Goal: Information Seeking & Learning: Check status

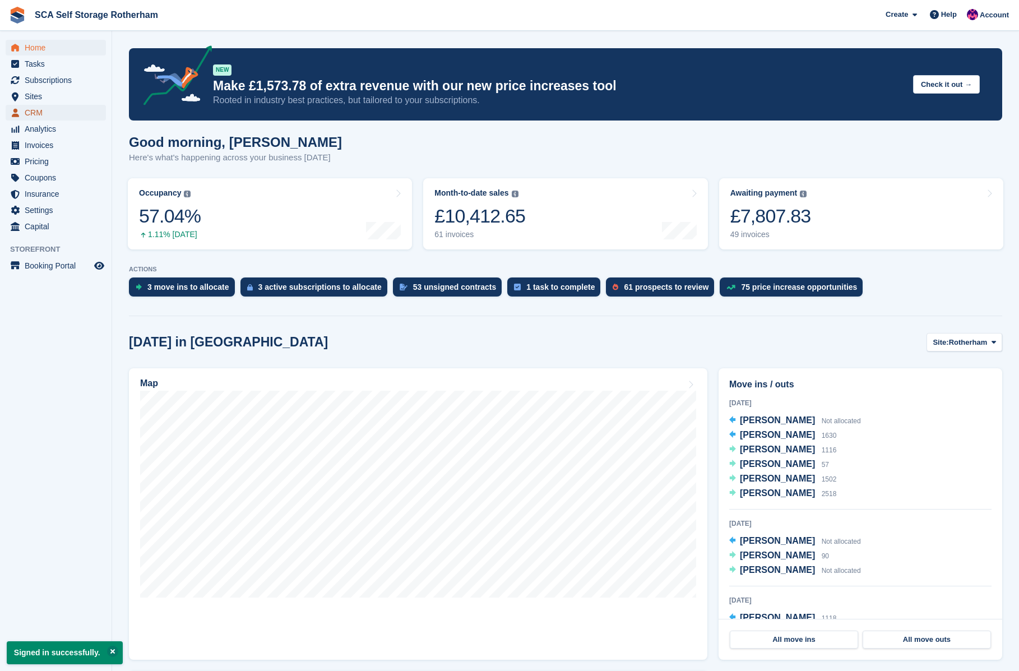
click at [30, 115] on span "CRM" at bounding box center [58, 113] width 67 height 16
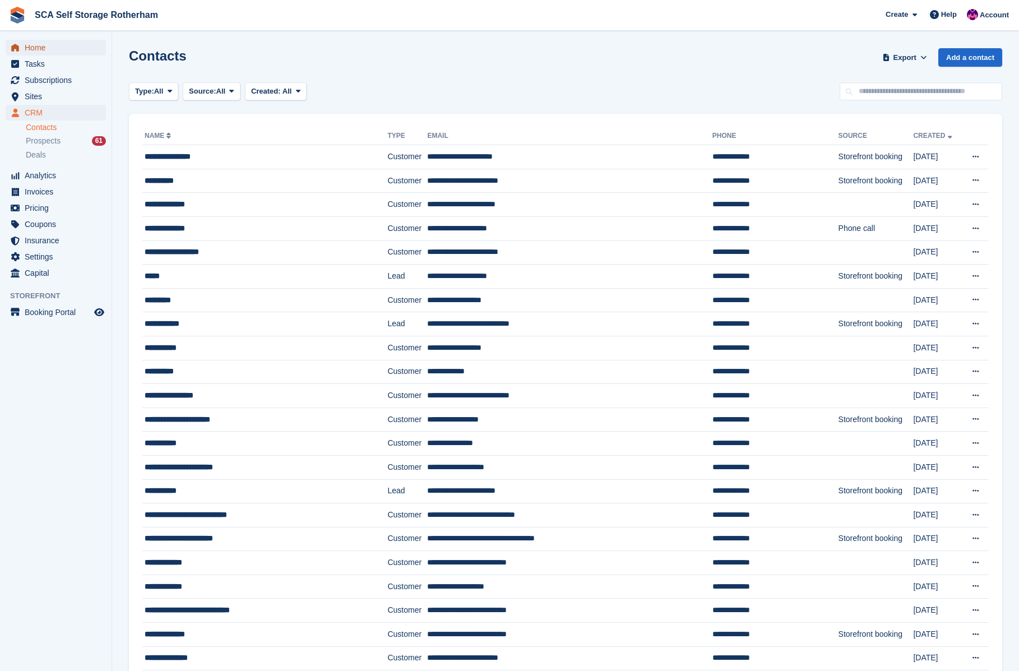
click at [37, 48] on span "Home" at bounding box center [58, 48] width 67 height 16
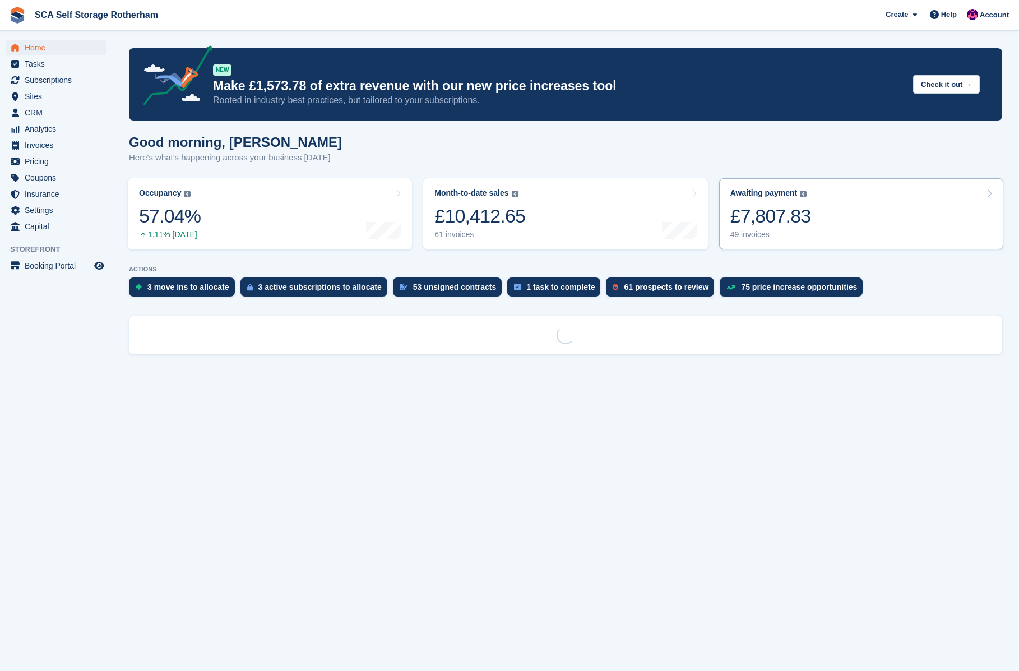
click at [855, 226] on link "Awaiting payment The total outstanding balance on all open invoices. £7,807.83 …" at bounding box center [861, 213] width 284 height 71
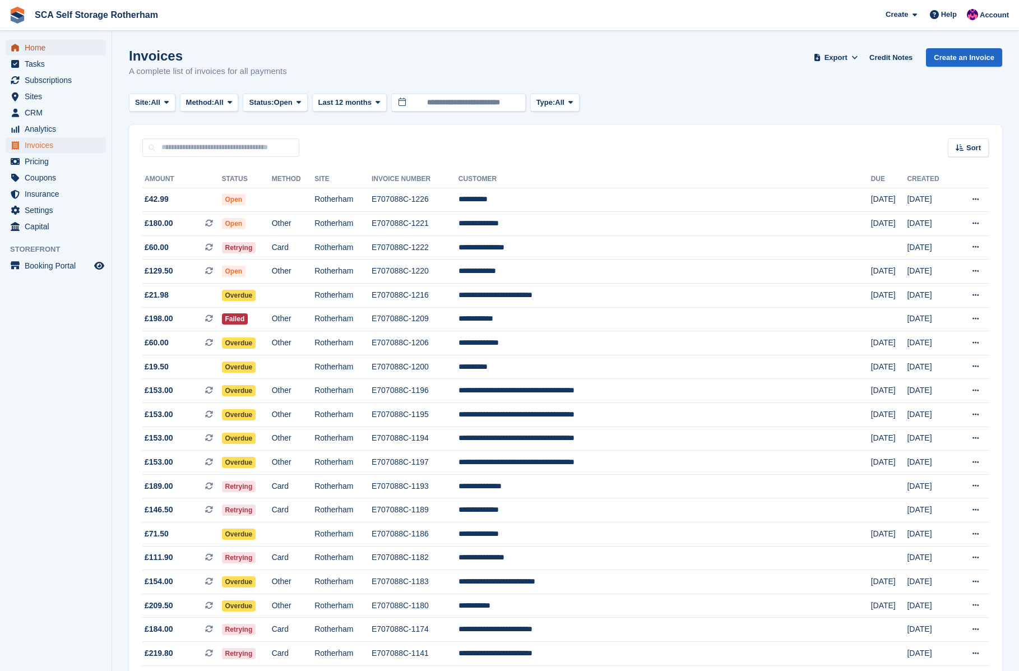
click at [35, 44] on span "Home" at bounding box center [58, 48] width 67 height 16
click at [973, 196] on icon at bounding box center [976, 199] width 6 height 7
click at [923, 241] on p "View on Stripe" at bounding box center [932, 238] width 98 height 18
click at [192, 150] on input "text" at bounding box center [220, 147] width 157 height 18
type input "***"
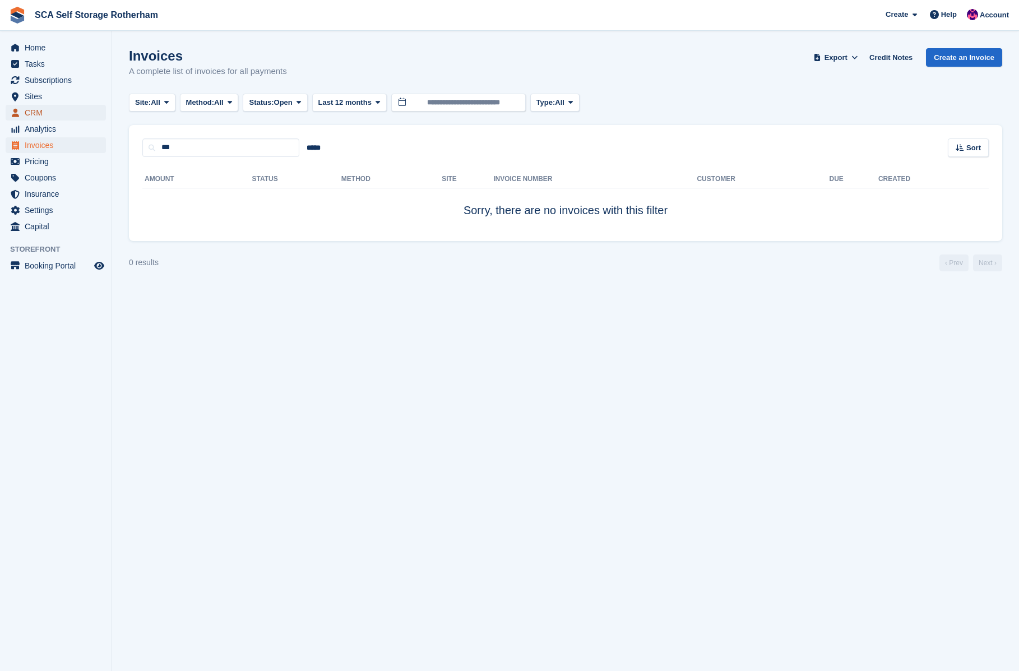
click at [30, 111] on span "CRM" at bounding box center [58, 113] width 67 height 16
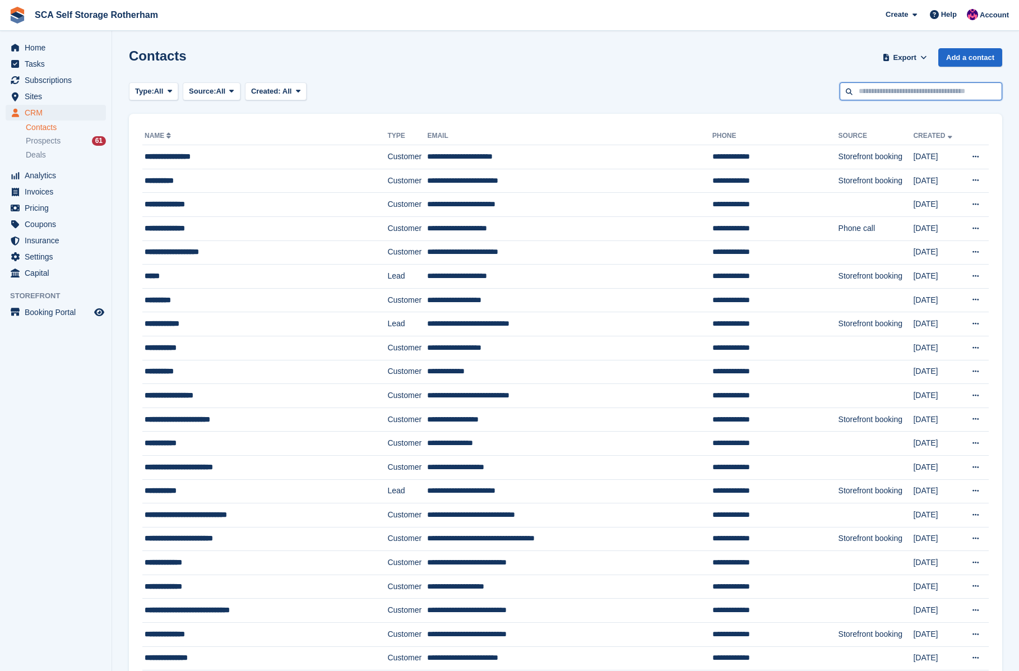
click at [858, 92] on input "text" at bounding box center [921, 91] width 163 height 18
type input "*****"
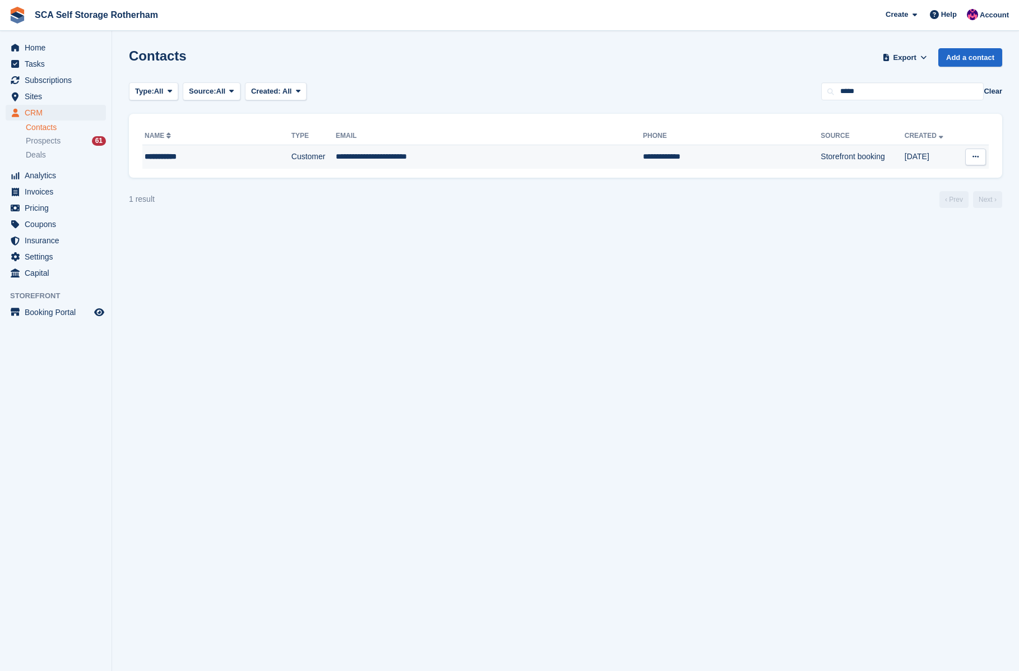
click at [359, 154] on td "**********" at bounding box center [489, 157] width 307 height 24
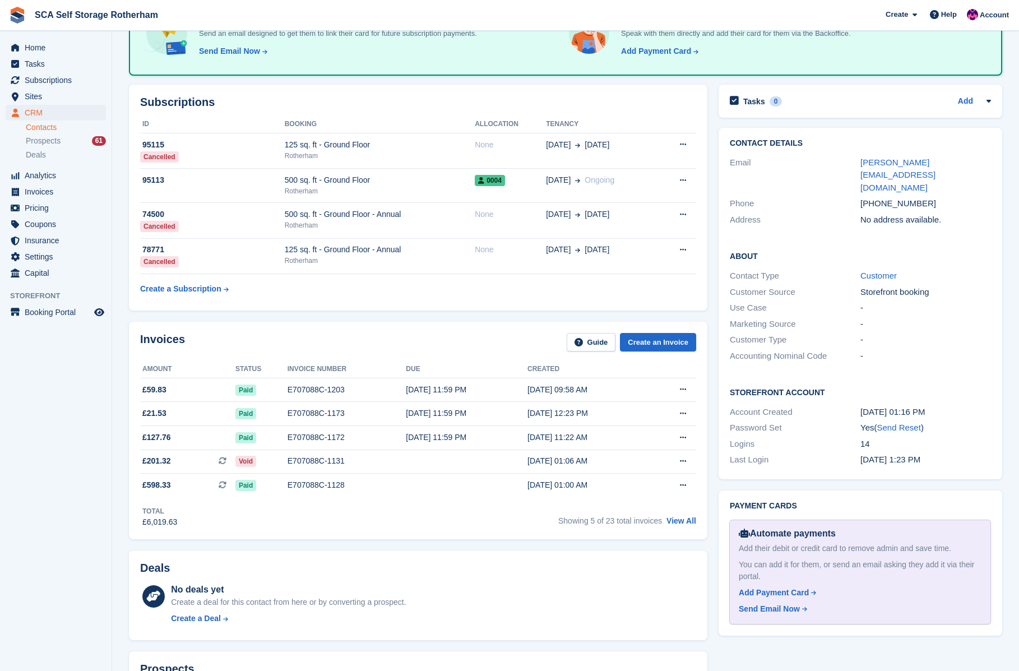
scroll to position [110, 0]
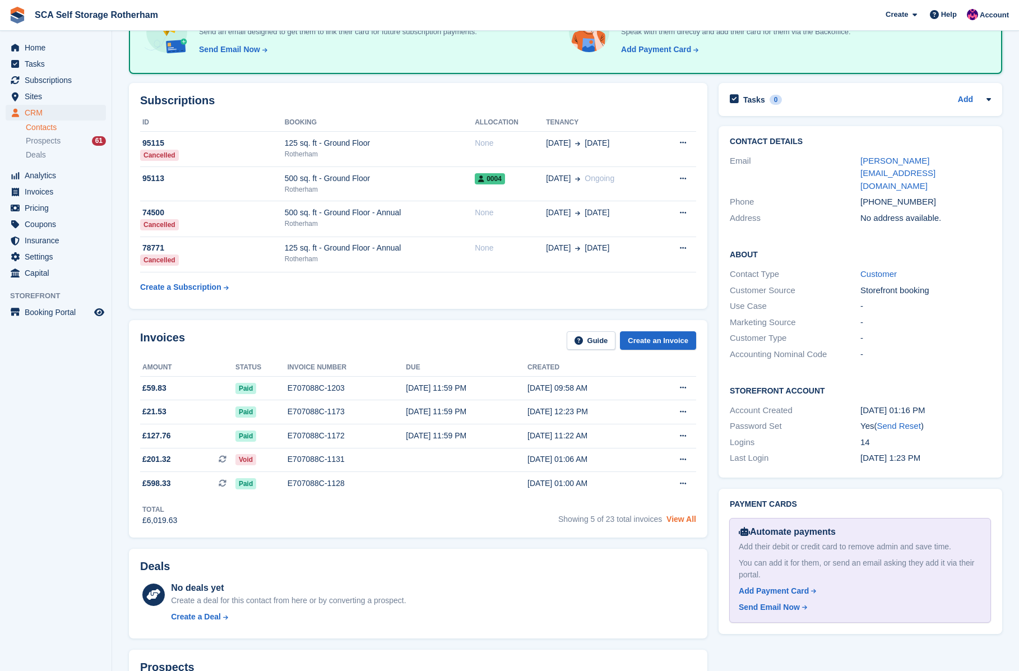
click at [688, 524] on link "View All" at bounding box center [682, 519] width 30 height 9
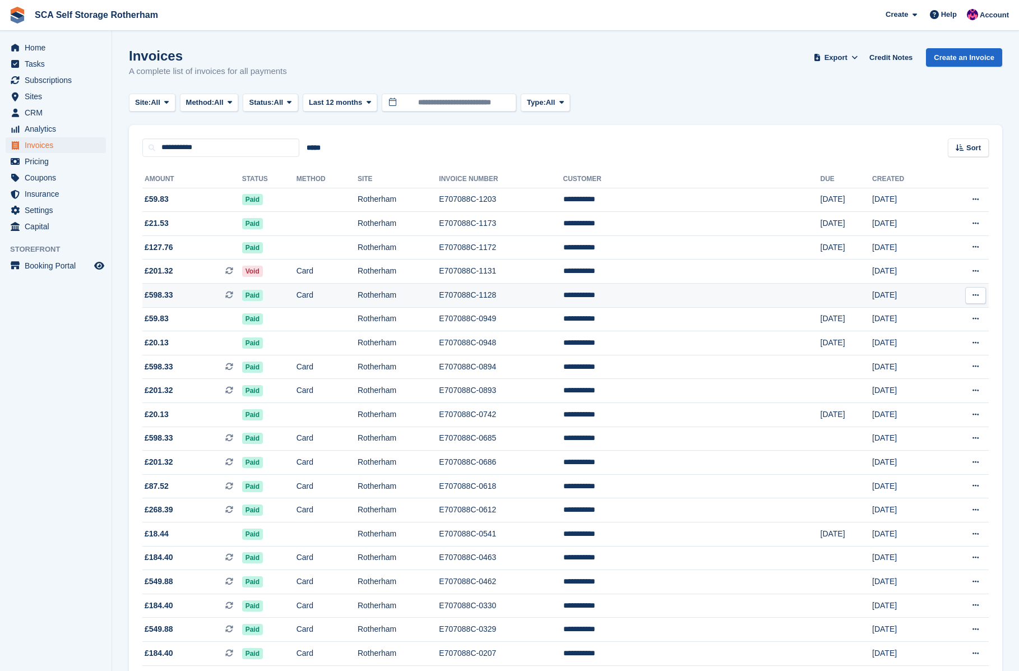
click at [976, 297] on icon at bounding box center [976, 294] width 6 height 7
click at [923, 334] on p "View on Stripe" at bounding box center [932, 334] width 98 height 18
click at [934, 334] on p "View on Stripe" at bounding box center [932, 334] width 98 height 18
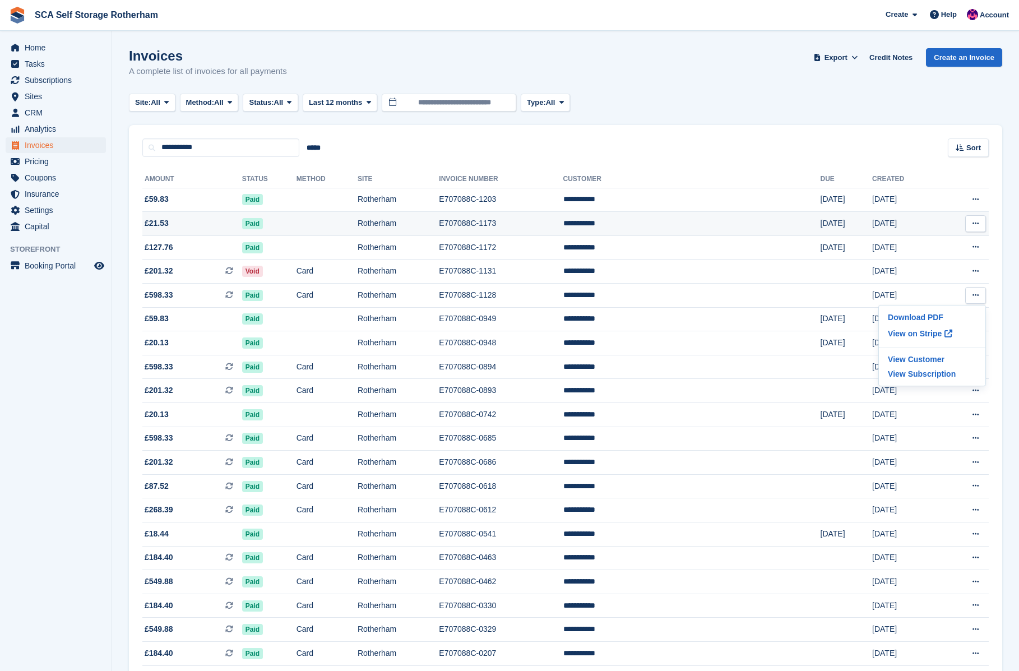
click at [976, 232] on button at bounding box center [975, 223] width 21 height 17
click at [898, 263] on p "View on Stripe" at bounding box center [932, 262] width 98 height 18
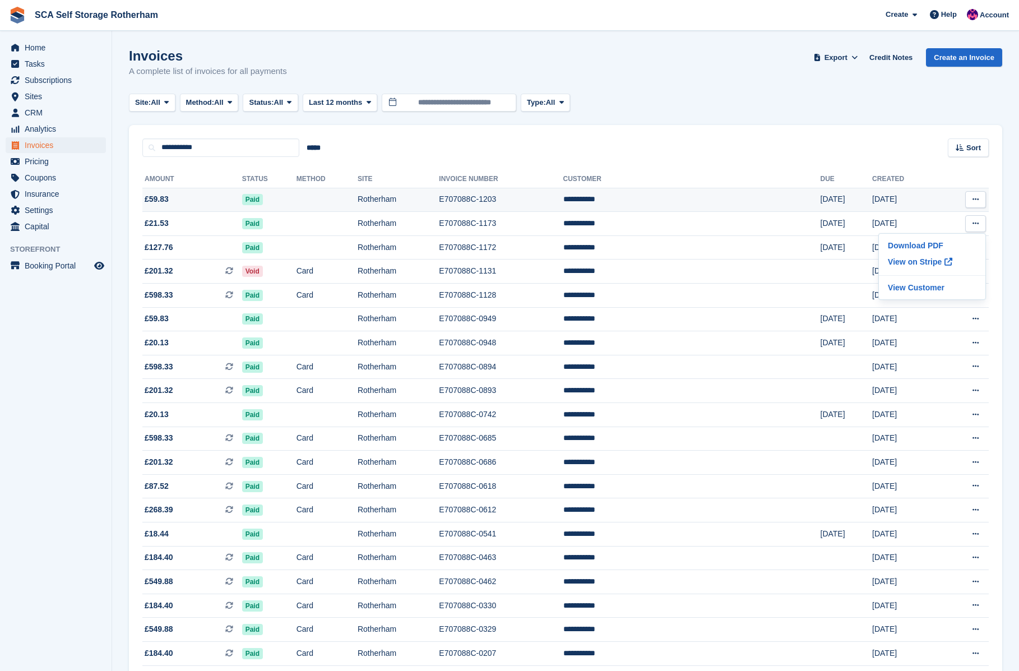
click at [976, 197] on icon at bounding box center [976, 199] width 6 height 7
click at [922, 237] on p "View on Stripe" at bounding box center [932, 238] width 98 height 18
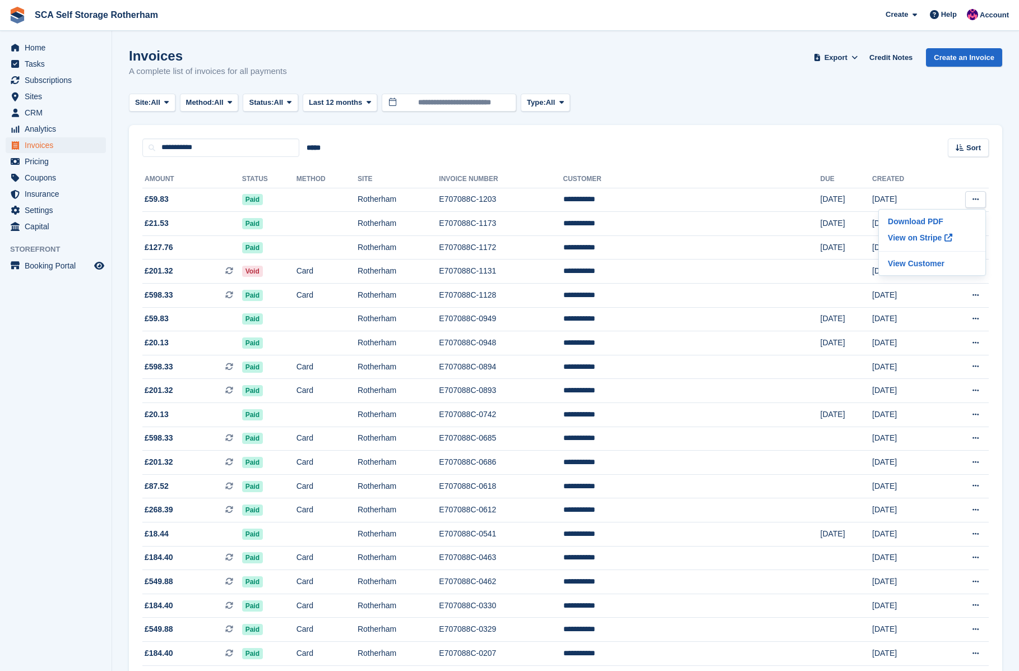
click at [680, 108] on div "Site: All All Rotherham Door-to-Door Storage Method: All All Bank Transfer Cash…" at bounding box center [565, 103] width 873 height 18
click at [297, 192] on td "Paid" at bounding box center [269, 200] width 54 height 24
click at [297, 193] on td "Paid" at bounding box center [269, 200] width 54 height 24
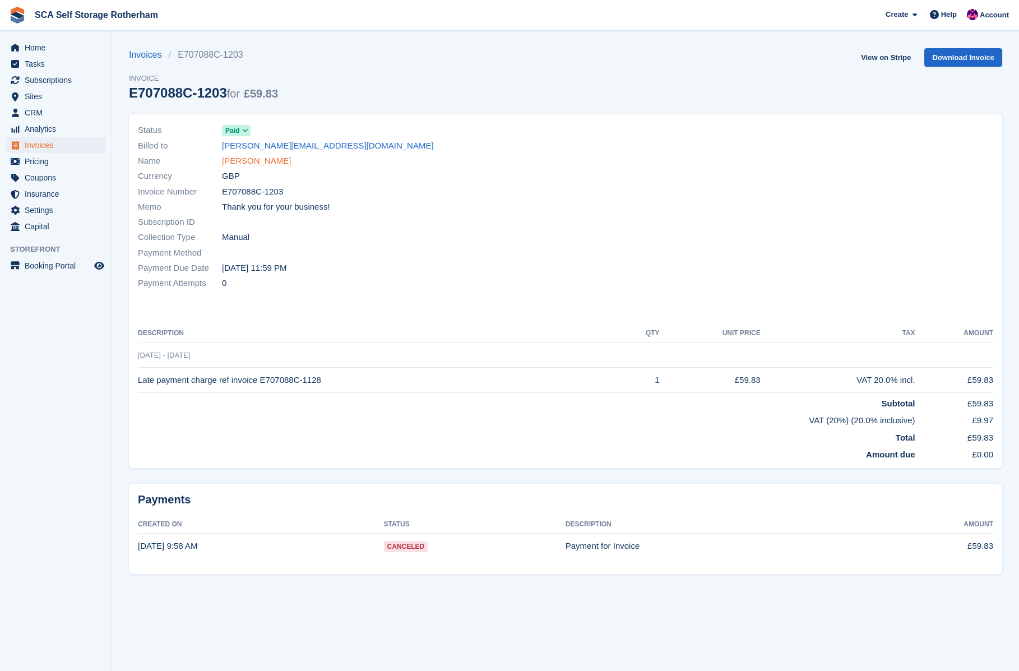
click at [233, 163] on link "[PERSON_NAME]" at bounding box center [256, 161] width 69 height 13
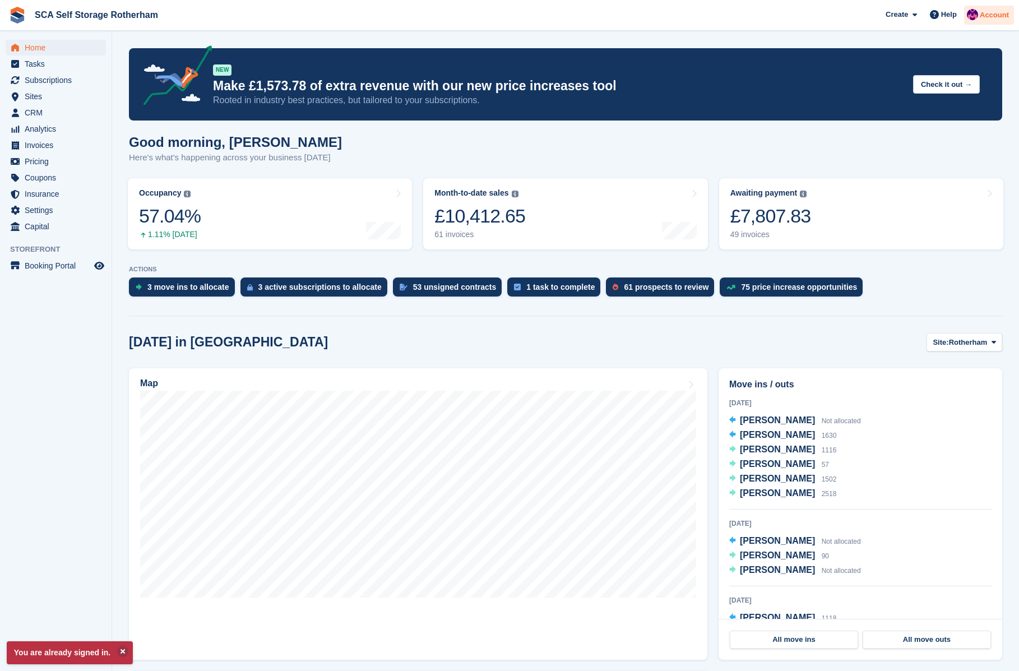
click at [987, 11] on span "Account" at bounding box center [994, 15] width 29 height 11
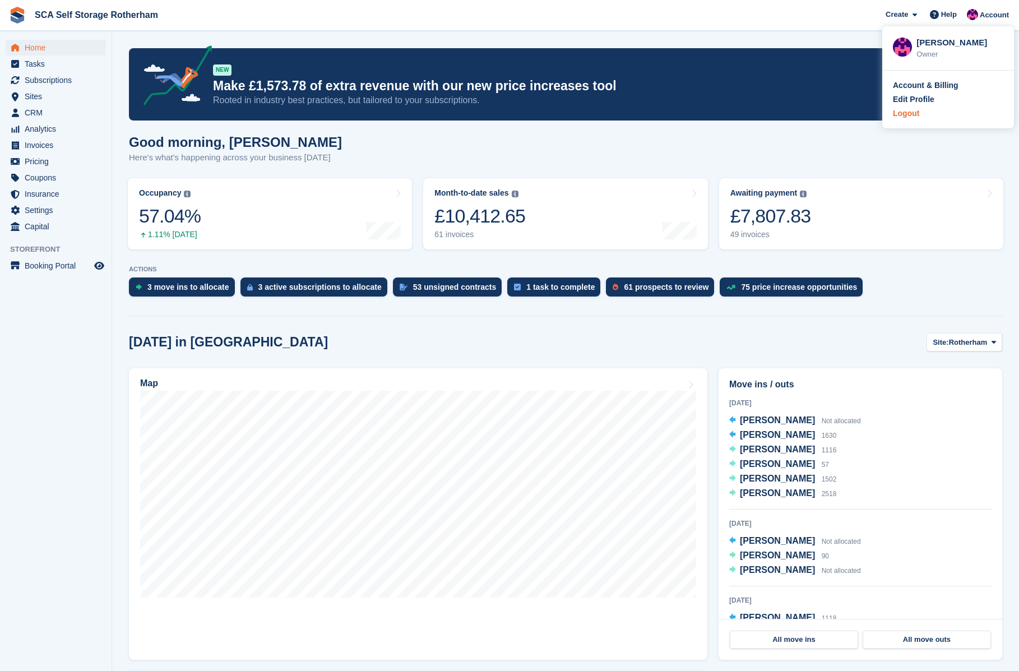
click at [932, 109] on div "Logout" at bounding box center [948, 114] width 110 height 12
